Goal: Task Accomplishment & Management: Manage account settings

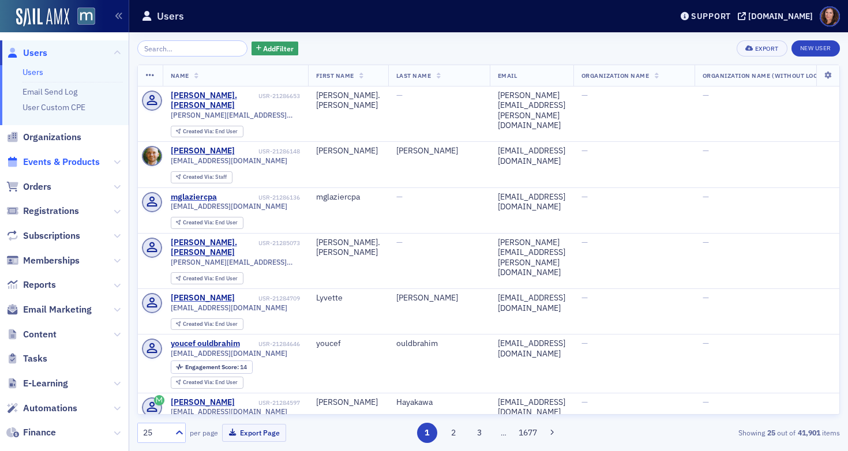
click at [76, 162] on span "Events & Products" at bounding box center [61, 162] width 77 height 13
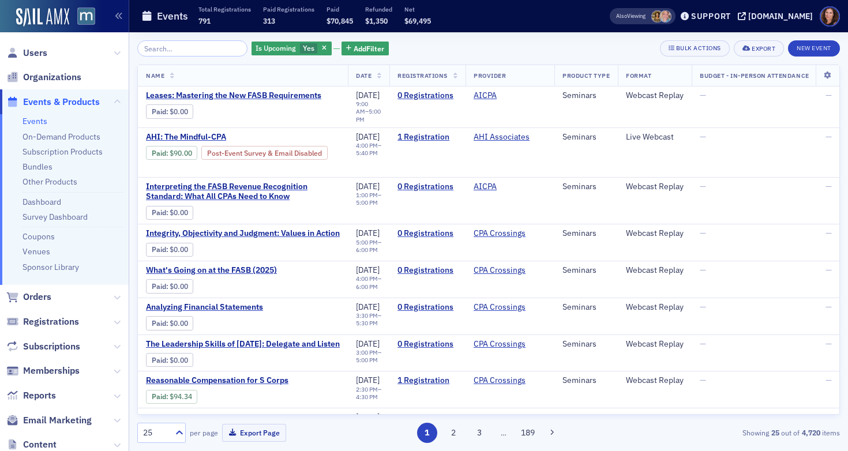
click at [166, 46] on input "search" at bounding box center [192, 48] width 110 height 16
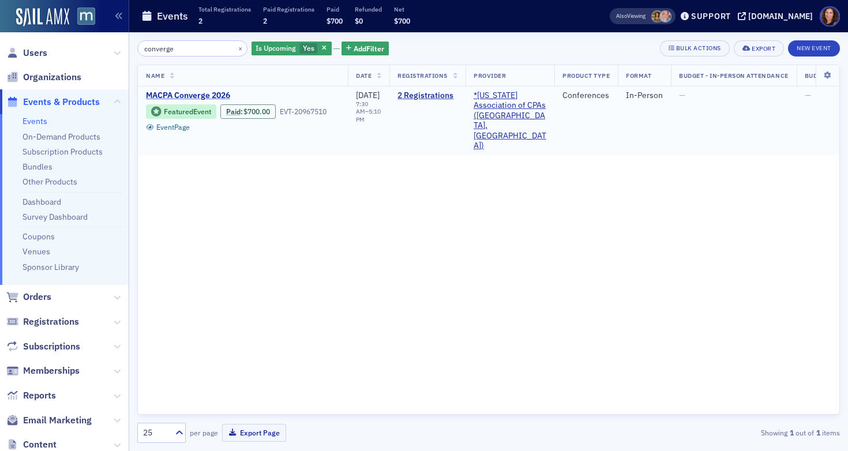
type input "converge"
click at [216, 98] on span "MACPA Converge 2026" at bounding box center [243, 96] width 194 height 10
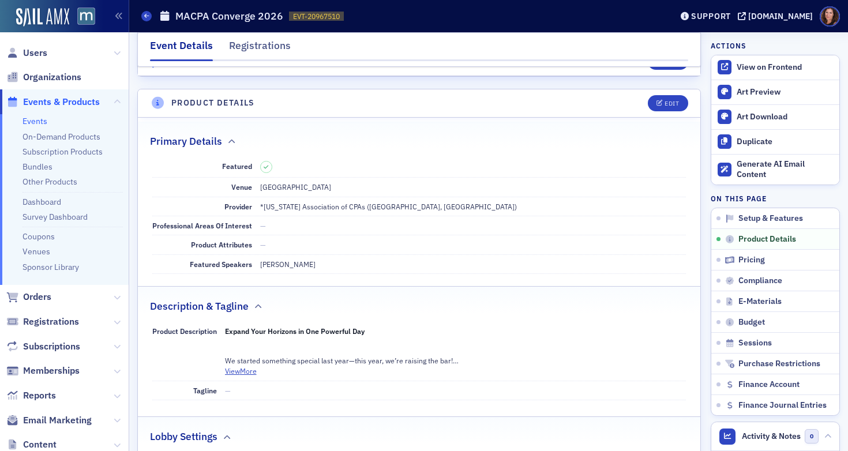
scroll to position [324, 0]
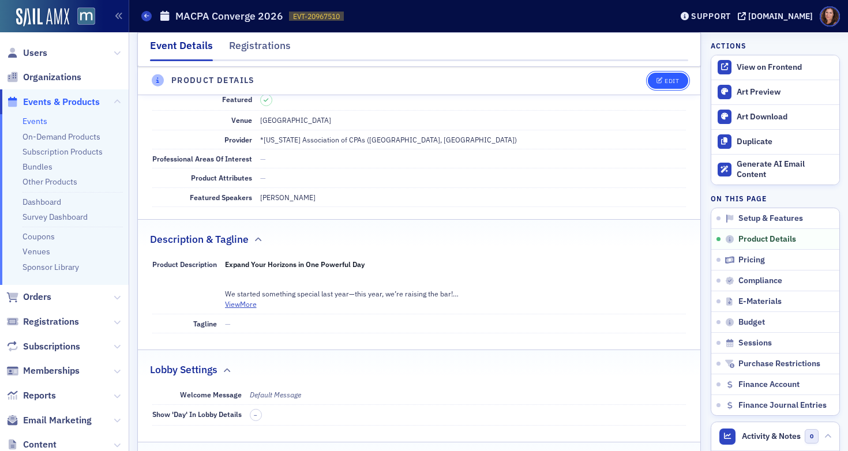
click at [665, 79] on div "Edit" at bounding box center [672, 81] width 14 height 6
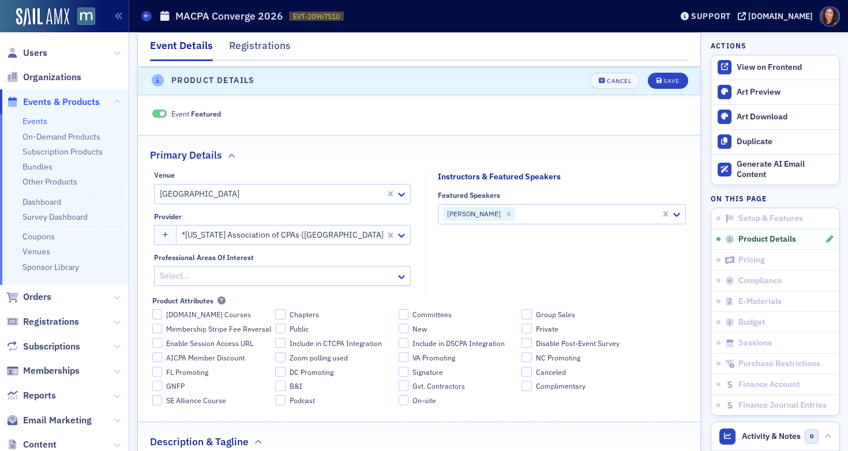
scroll to position [279, 0]
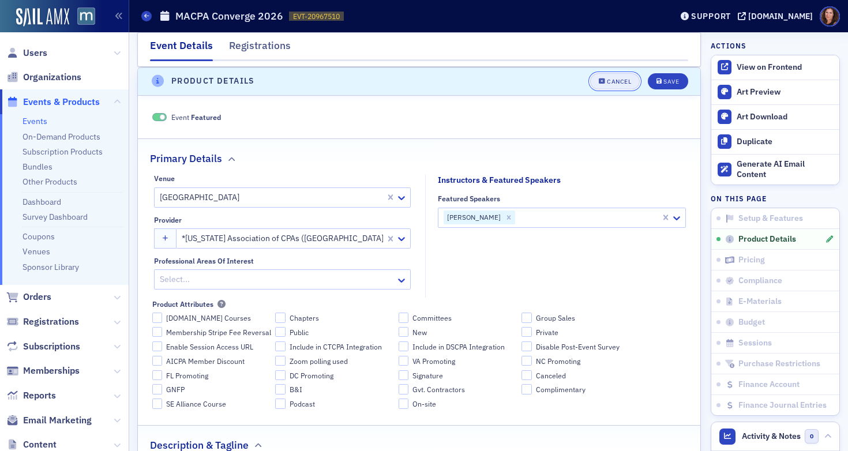
click at [599, 83] on icon "button" at bounding box center [602, 81] width 7 height 6
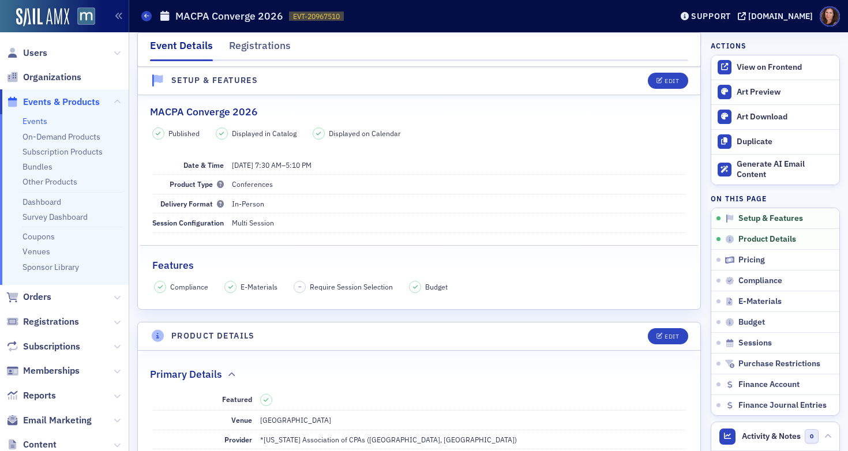
scroll to position [0, 0]
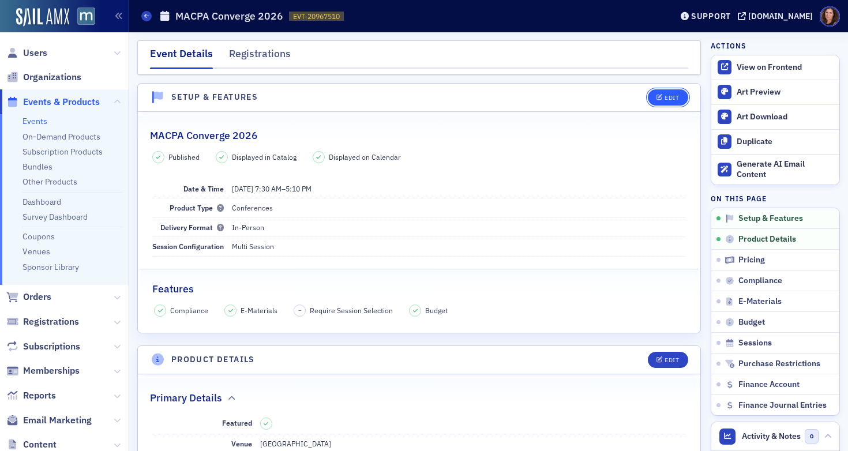
click at [668, 96] on div "Edit" at bounding box center [672, 98] width 14 height 6
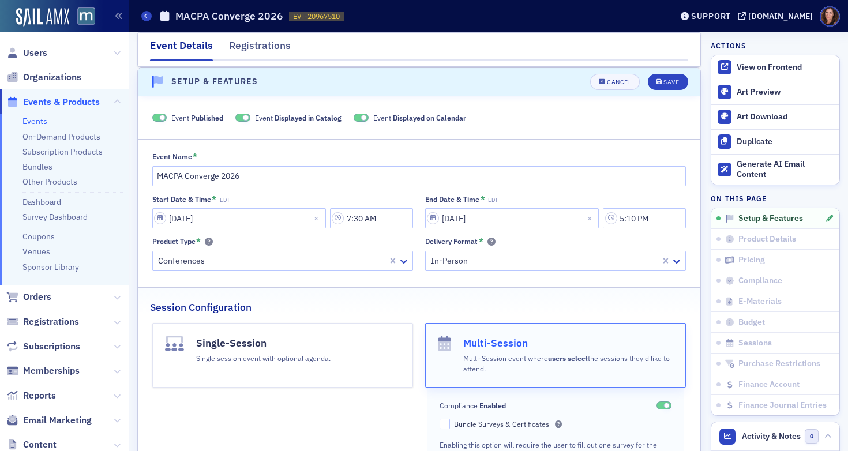
scroll to position [16, 0]
click at [371, 220] on input "7:30 AM" at bounding box center [371, 218] width 83 height 20
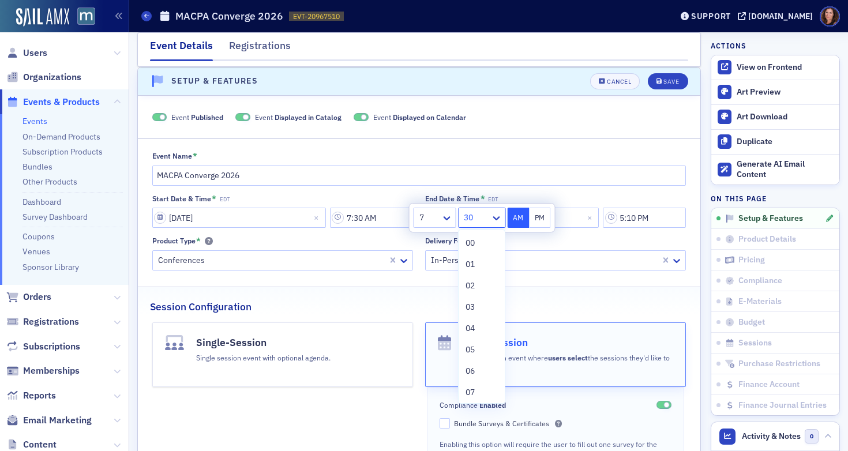
click at [477, 217] on div at bounding box center [476, 218] width 27 height 14
click at [484, 319] on div "15" at bounding box center [482, 325] width 32 height 12
type input "7:15 AM"
click at [551, 298] on div "Session Configuration" at bounding box center [419, 300] width 538 height 27
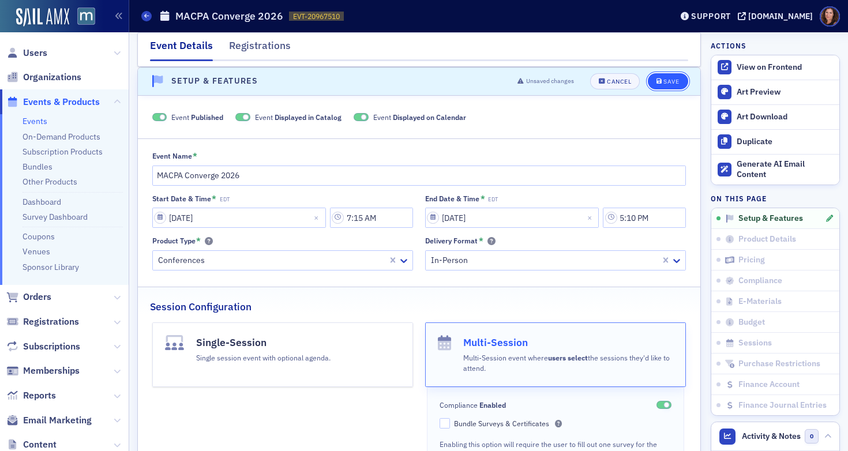
click at [657, 83] on span "Save" at bounding box center [668, 81] width 23 height 6
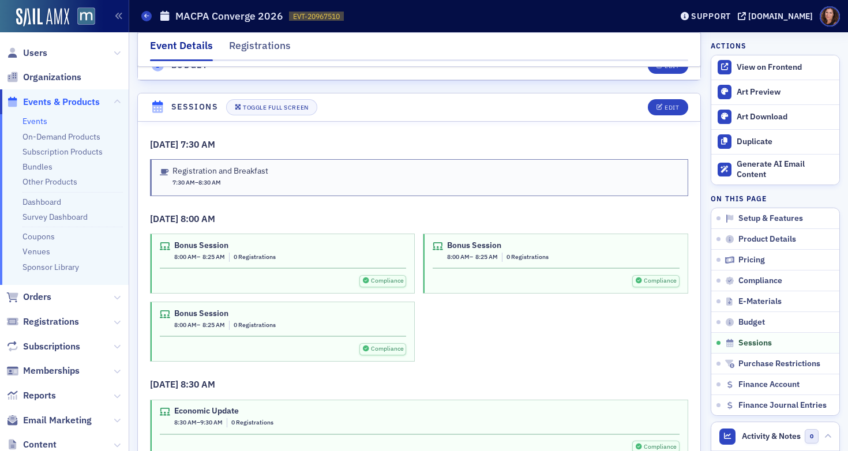
scroll to position [2030, 0]
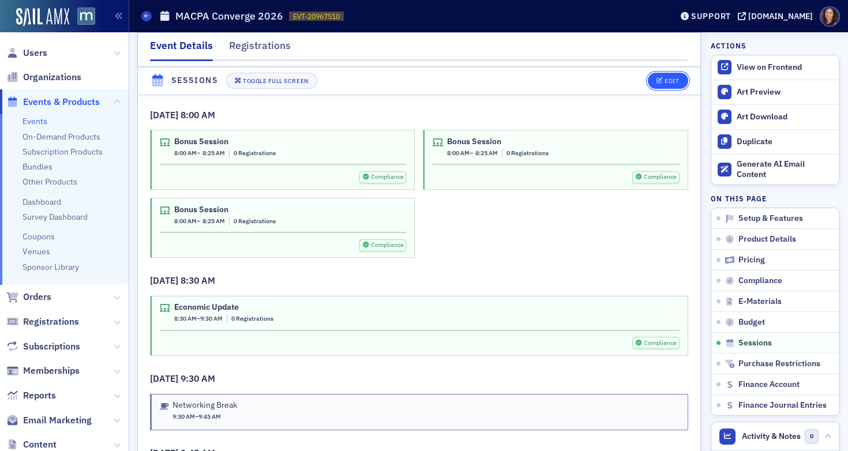
click at [664, 74] on button "Edit" at bounding box center [668, 81] width 40 height 16
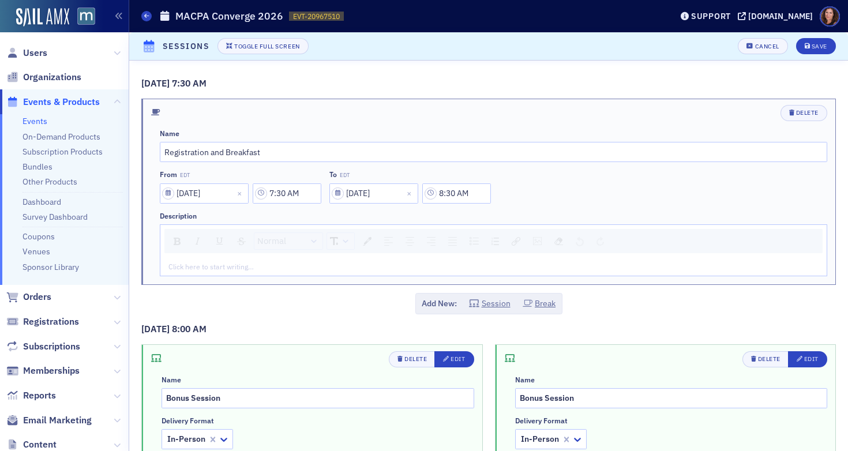
scroll to position [1951, 0]
click at [297, 194] on input "7:30 AM" at bounding box center [287, 194] width 69 height 20
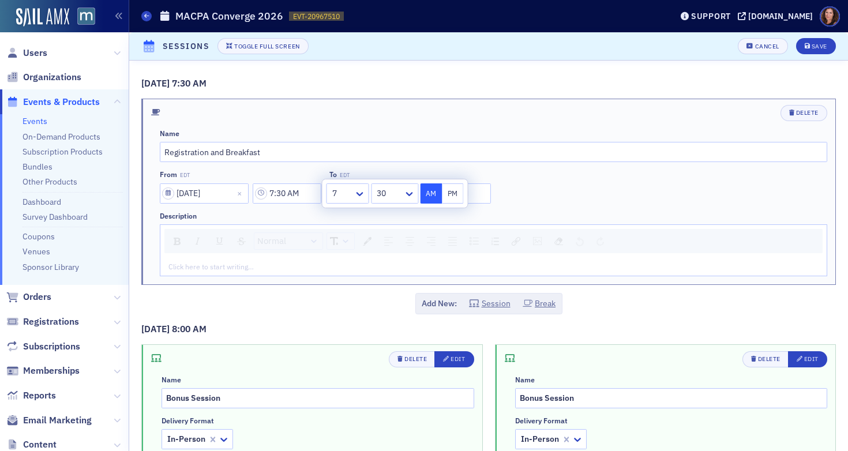
click at [401, 195] on div at bounding box center [389, 193] width 27 height 14
click at [390, 320] on div "15" at bounding box center [395, 318] width 32 height 12
type input "7:15 AM"
click at [592, 208] on div "Name Registration and Breakfast From EDT 04/30/2026 7:15 AM To EDT 04/30/2026 8…" at bounding box center [494, 202] width 668 height 147
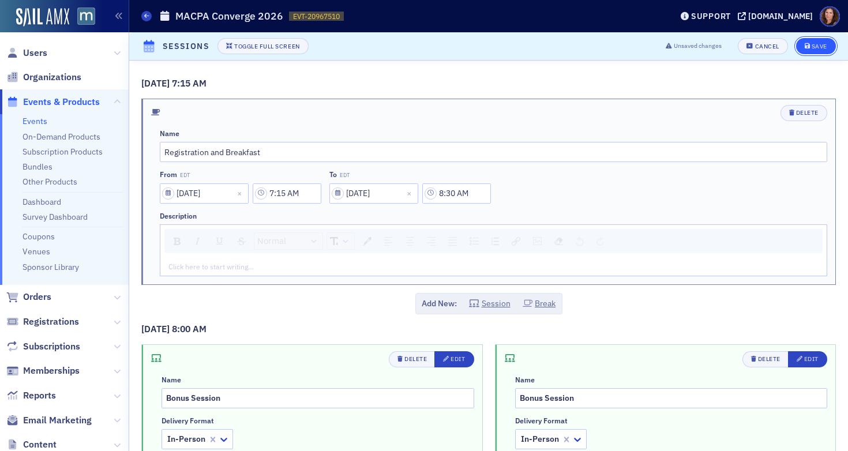
click at [805, 42] on button "Save" at bounding box center [816, 46] width 40 height 16
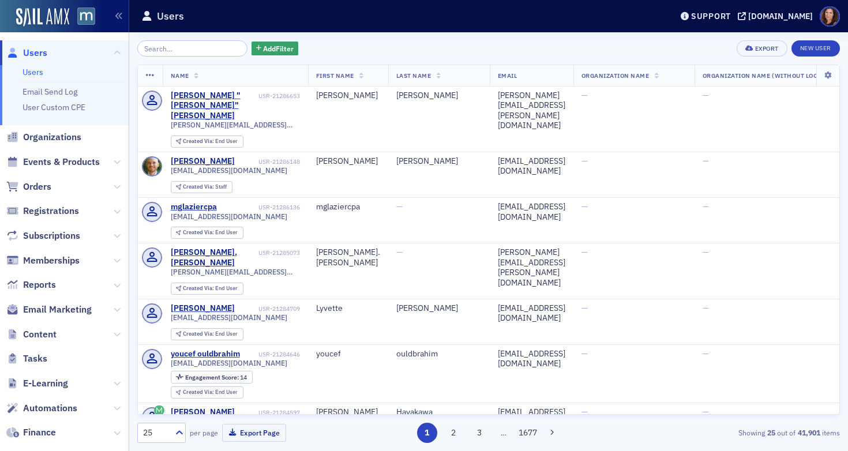
click at [78, 163] on span "Events & Products" at bounding box center [61, 162] width 77 height 13
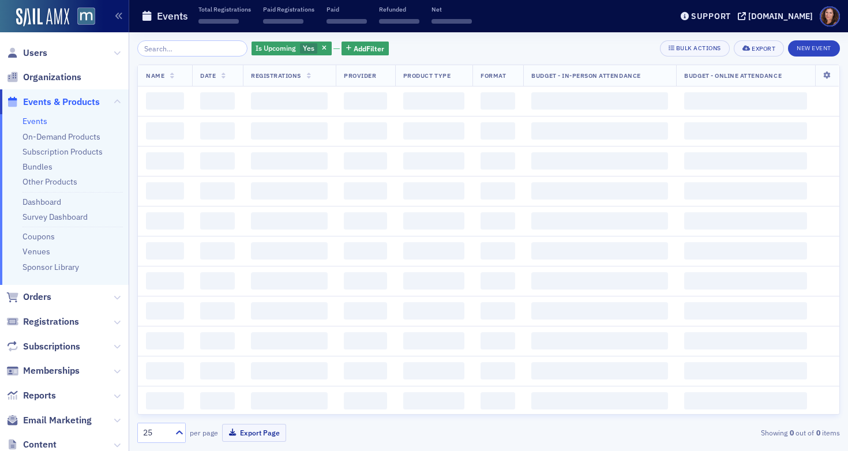
click at [168, 51] on input "search" at bounding box center [192, 48] width 110 height 16
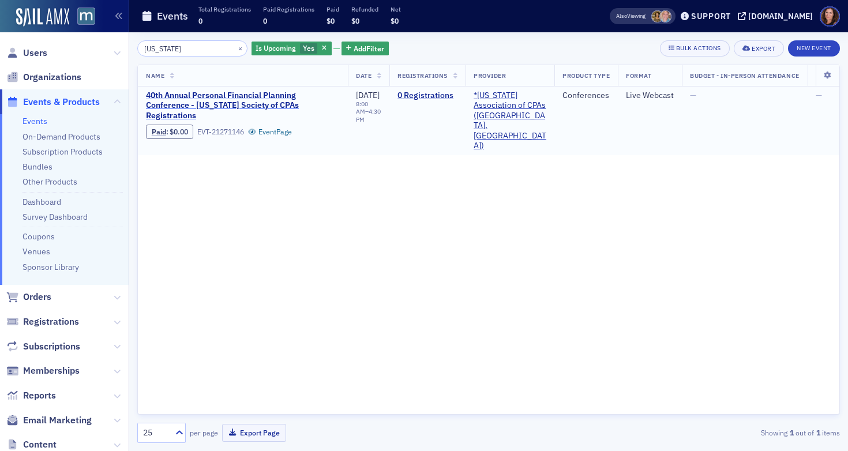
type input "[US_STATE]"
click at [247, 100] on span "40th Annual Personal Financial Planning Conference - [US_STATE] Society of CPAs…" at bounding box center [243, 106] width 194 height 31
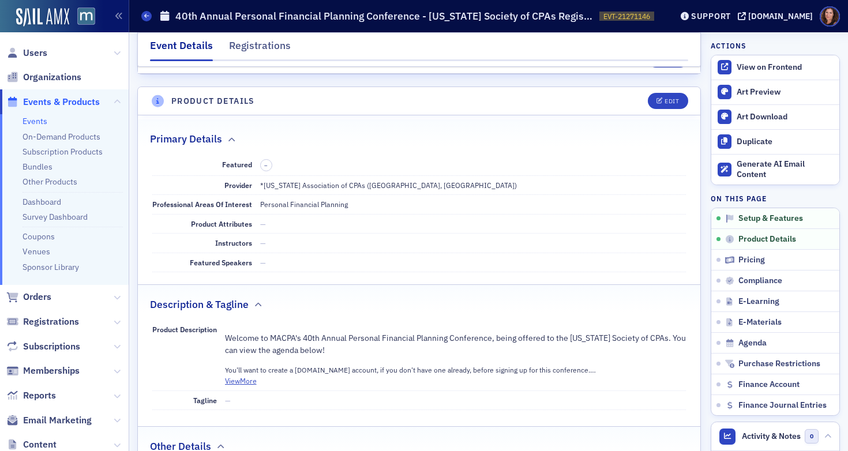
scroll to position [303, 0]
click at [667, 103] on div "Edit" at bounding box center [672, 101] width 14 height 6
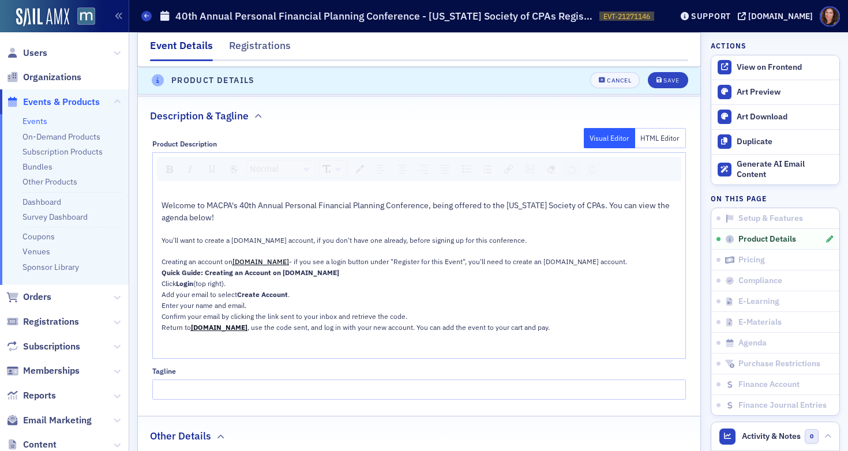
scroll to position [652, 0]
click at [315, 264] on div "Welcome to MACPA's 40th Annual Personal Financial Planning Conference, being of…" at bounding box center [420, 272] width 517 height 165
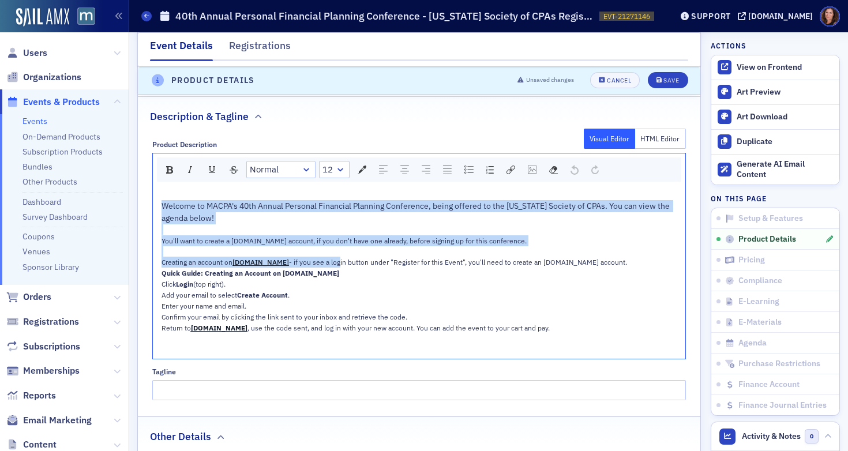
click at [315, 264] on span "- if you see a login button under "Register for this Event", you'll need to cre…" at bounding box center [458, 262] width 338 height 9
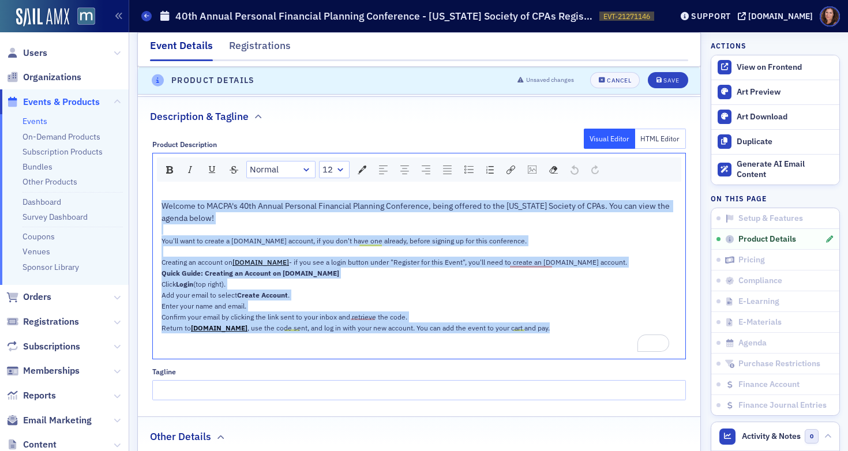
drag, startPoint x: 162, startPoint y: 206, endPoint x: 550, endPoint y: 333, distance: 408.1
click at [550, 333] on div "Welcome to MACPA's 40th Annual Personal Financial Planning Conference, being of…" at bounding box center [420, 272] width 517 height 165
click at [335, 171] on div "rdw-dropdown" at bounding box center [338, 170] width 9 height 12
click at [330, 270] on li "14" at bounding box center [332, 273] width 25 height 17
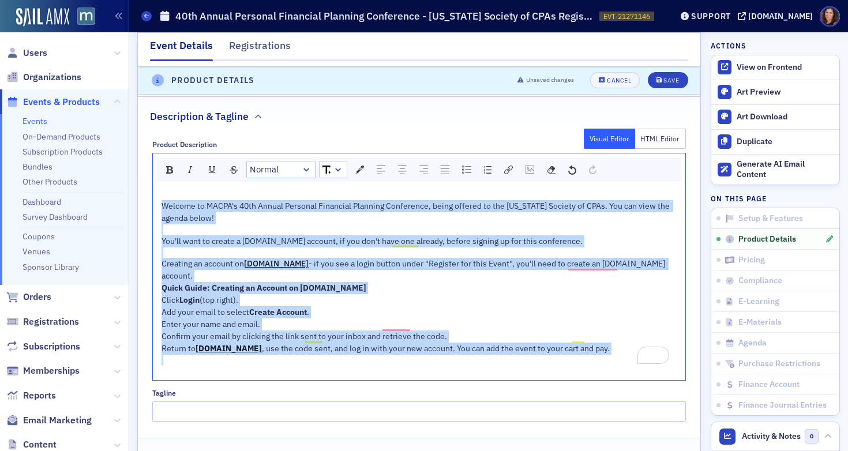
click at [593, 343] on div "Return to [DOMAIN_NAME] , use the code sent, and log in with your new account. …" at bounding box center [420, 349] width 517 height 12
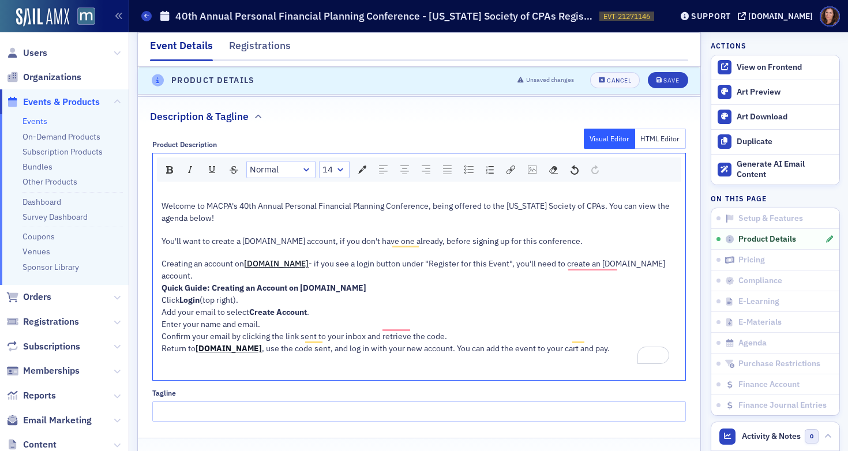
click at [593, 343] on div "Return to [DOMAIN_NAME] , use the code sent, and log in with your new account. …" at bounding box center [420, 349] width 517 height 12
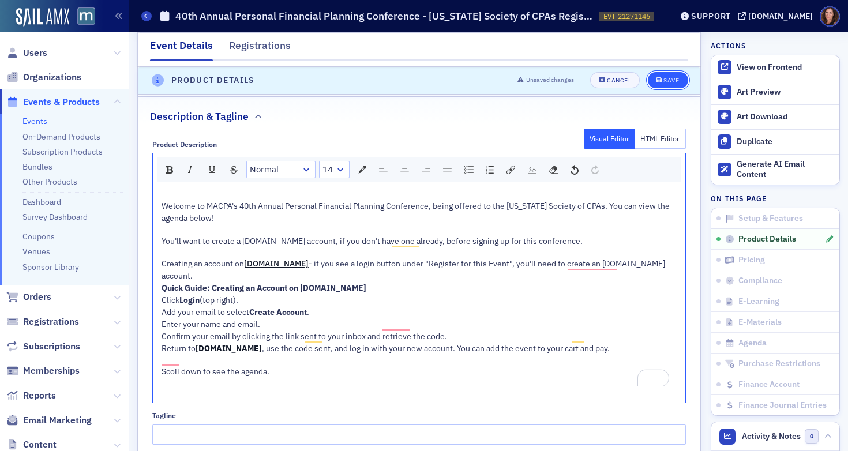
click at [664, 83] on div "Save" at bounding box center [672, 81] width 16 height 6
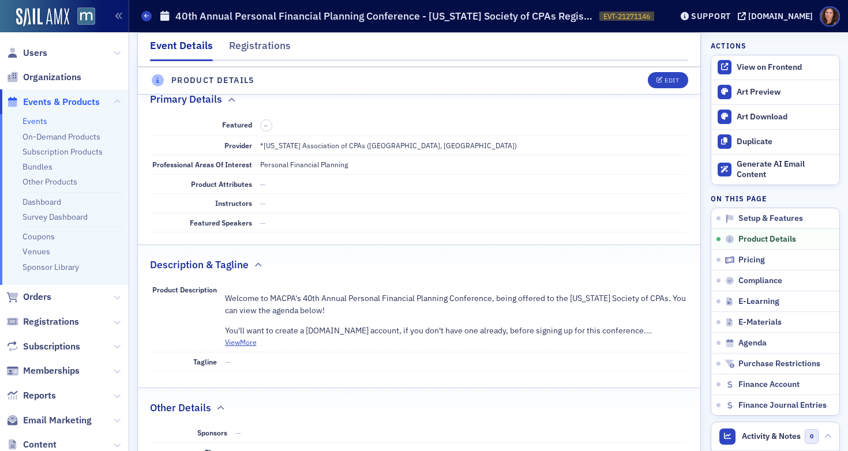
click at [39, 122] on link "Events" at bounding box center [35, 121] width 25 height 10
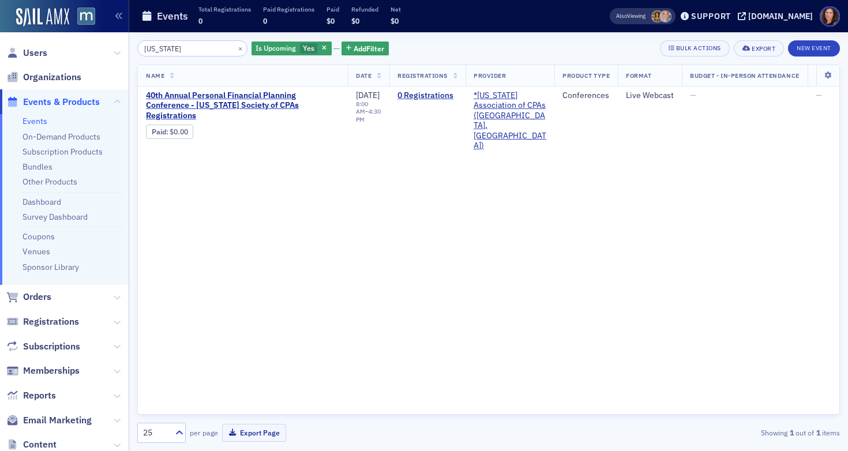
click at [158, 48] on input "[US_STATE]" at bounding box center [192, 48] width 110 height 16
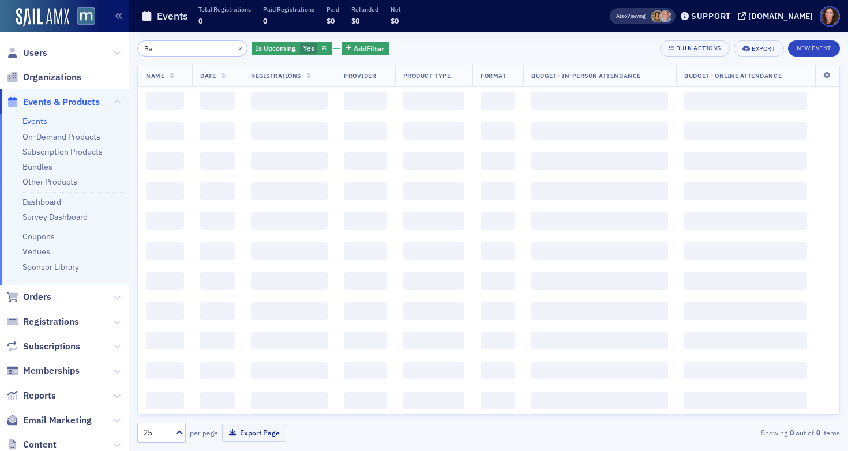
type input "B"
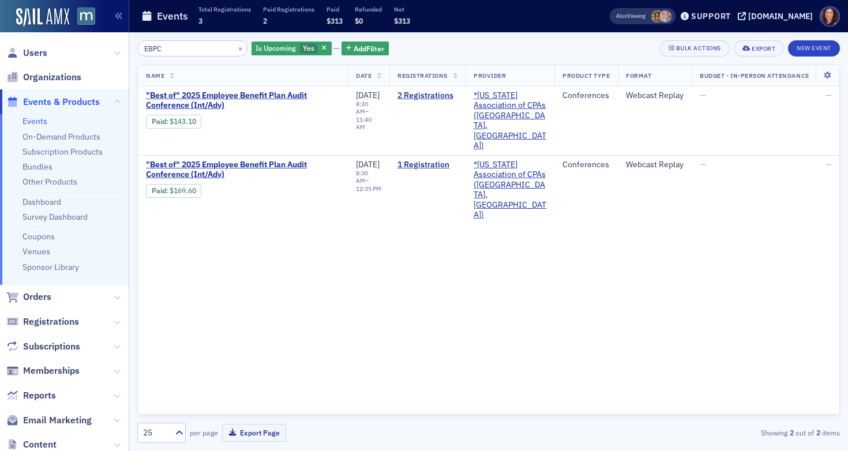
click at [154, 47] on input "EBPC" at bounding box center [192, 48] width 110 height 16
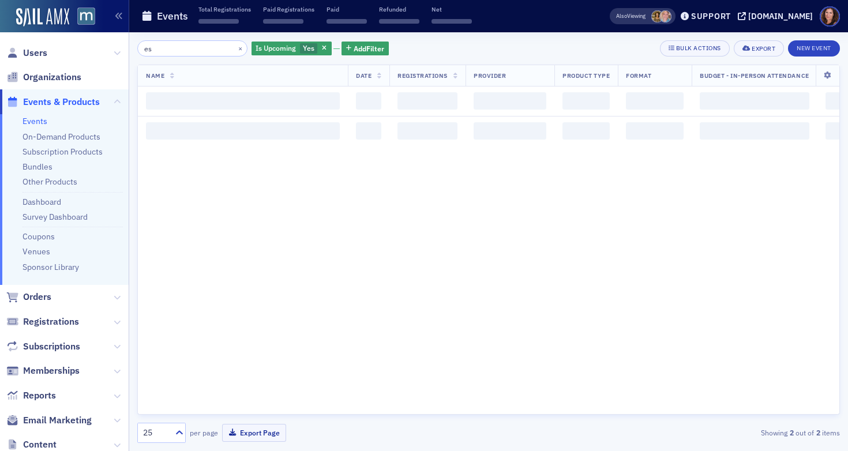
type input "e"
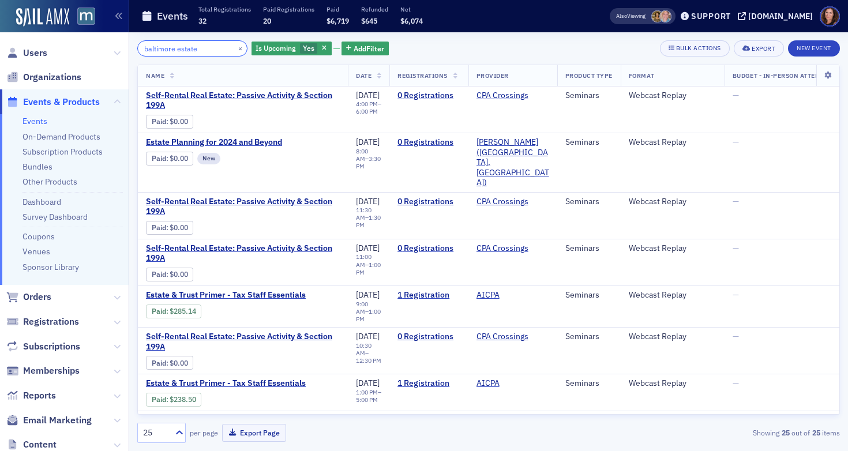
click at [177, 48] on input "baltimore estate" at bounding box center [192, 48] width 110 height 16
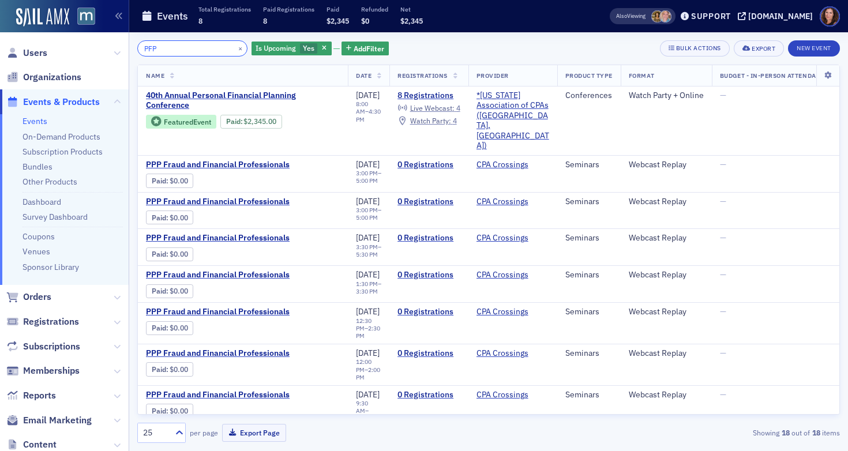
type input "PFP"
click at [215, 92] on span "40th Annual Personal Financial Planning Conference" at bounding box center [243, 101] width 194 height 20
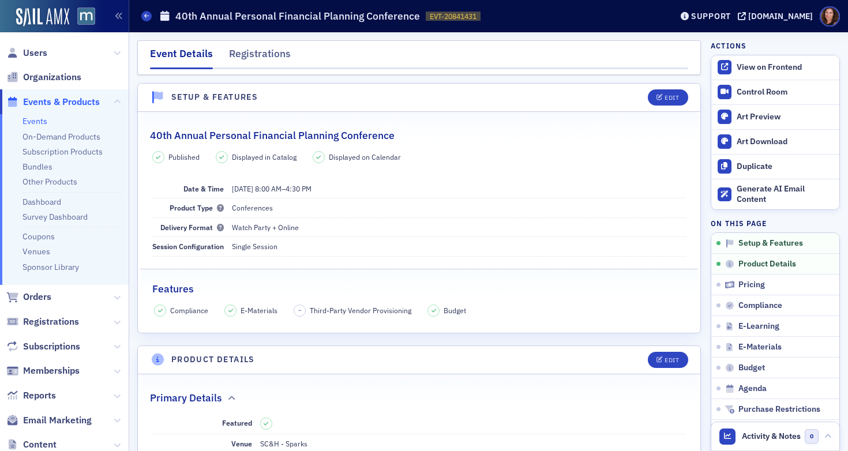
click at [32, 119] on link "Events" at bounding box center [35, 121] width 25 height 10
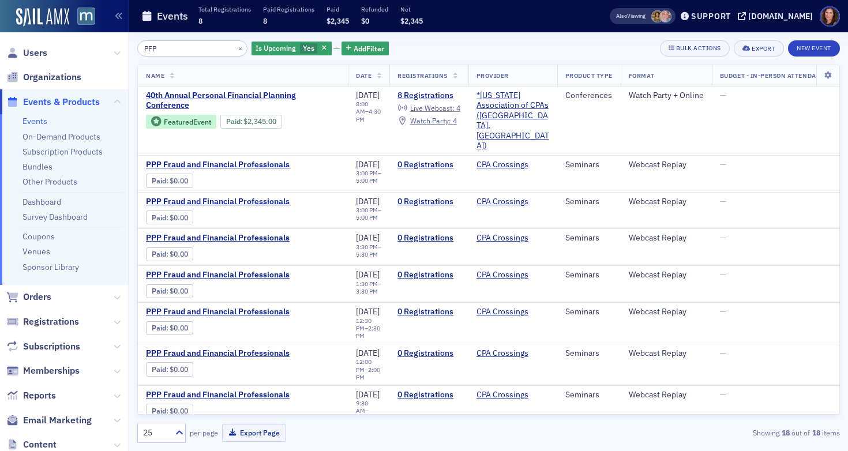
click at [163, 48] on input "PFP" at bounding box center [192, 48] width 110 height 16
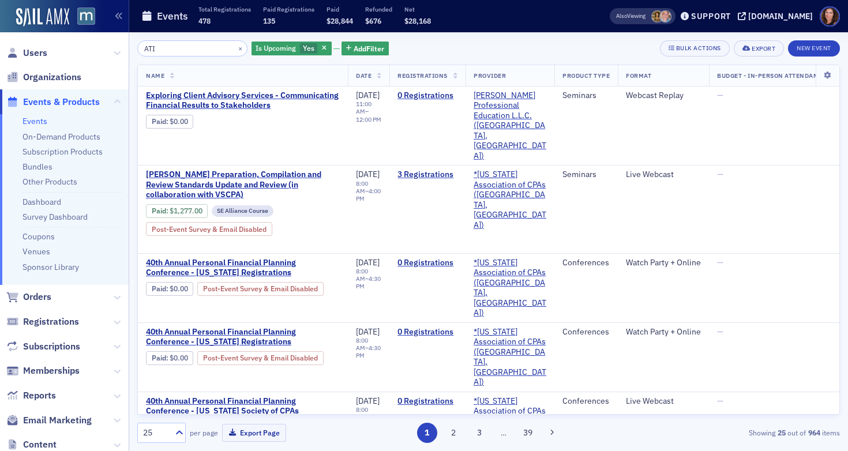
click at [149, 49] on input "ATI" at bounding box center [192, 48] width 110 height 16
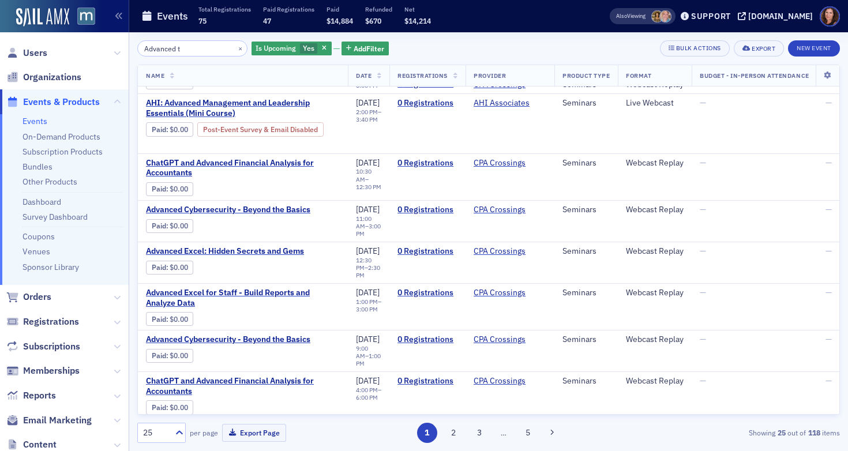
scroll to position [1044, 0]
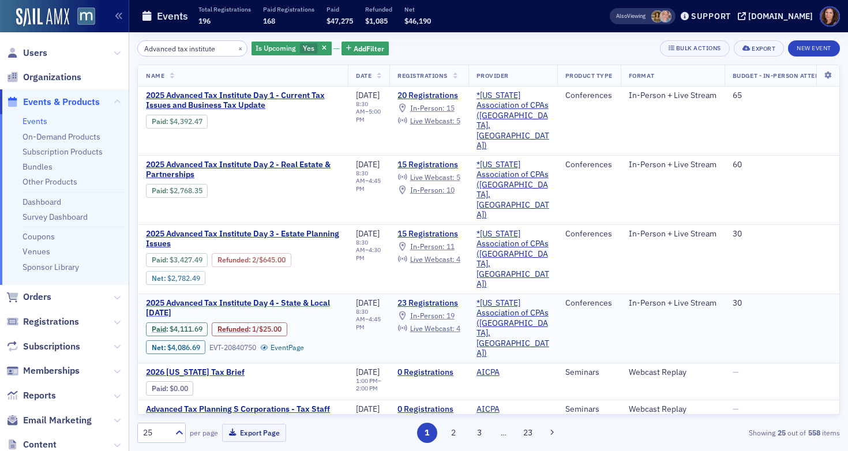
type input "Advanced tax institute"
click at [290, 298] on span "2025 Advanced Tax Institute Day 4 - State & Local [DATE]" at bounding box center [243, 308] width 194 height 20
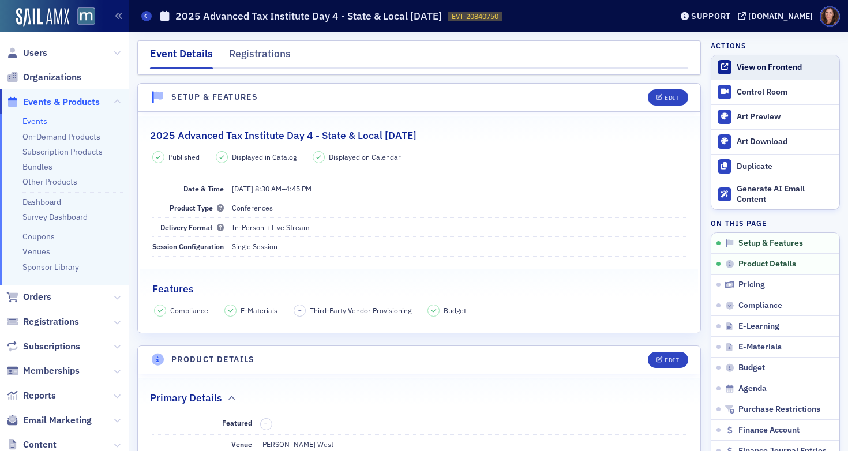
click at [761, 65] on div "View on Frontend" at bounding box center [785, 67] width 97 height 10
